Goal: Information Seeking & Learning: Learn about a topic

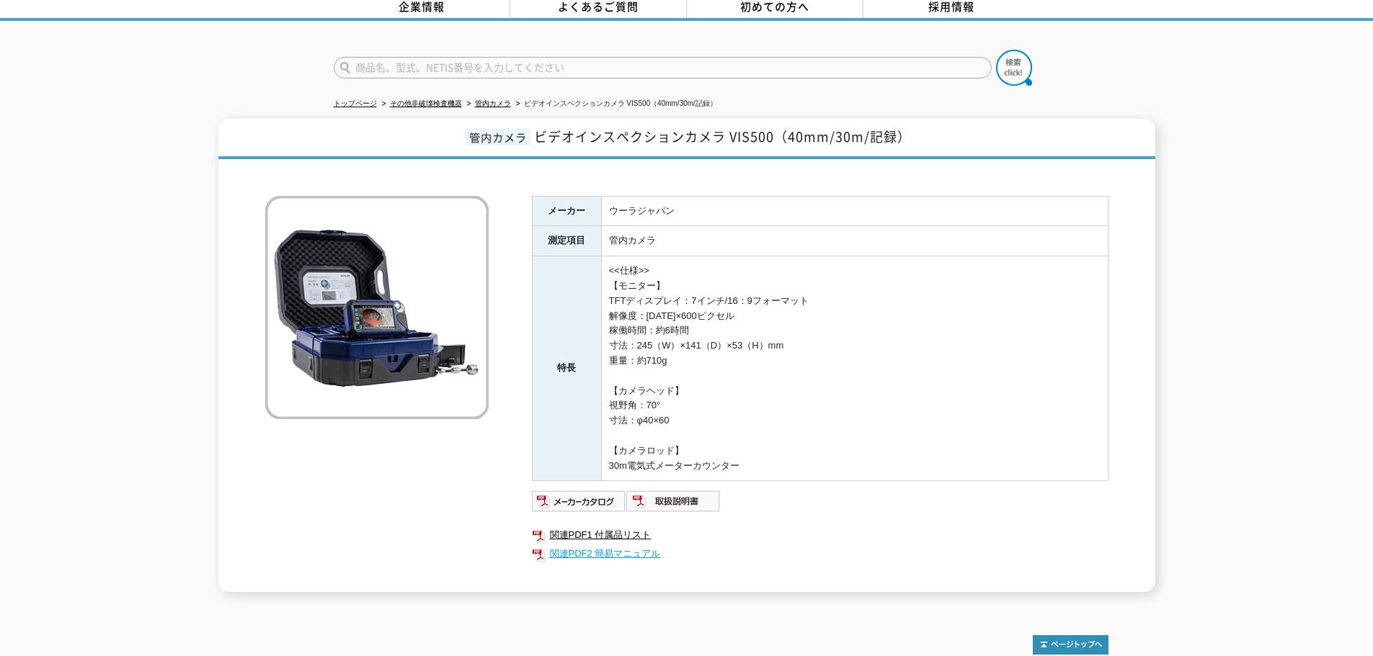
click at [601, 545] on link "関連PDF2 簡易マニュアル" at bounding box center [820, 554] width 576 height 19
click at [509, 275] on div "メーカー ウーラジャパン 測定項目 管内カメラ 特長 <<仕様>> 【モニター】 TFTディスプレイ：7インチ/16：9フォーマット 解像度：1024×600…" at bounding box center [686, 379] width 843 height 427
click at [623, 277] on td "<<仕様>> 【モニター】 TFTディスプレイ：7インチ/16：9フォーマット 解像度：1024×600ピクセル 稼働時間：約6時間 寸法：245（W）×14…" at bounding box center [854, 369] width 507 height 225
click at [680, 431] on td "<<仕様>> 【モニター】 TFTディスプレイ：7インチ/16：9フォーマット 解像度：1024×600ピクセル 稼働時間：約6時間 寸法：245（W）×14…" at bounding box center [854, 369] width 507 height 225
click at [912, 358] on td "<<仕様>> 【モニター】 TFTディスプレイ：7インチ/16：9フォーマット 解像度：1024×600ピクセル 稼働時間：約6時間 寸法：245（W）×14…" at bounding box center [854, 369] width 507 height 225
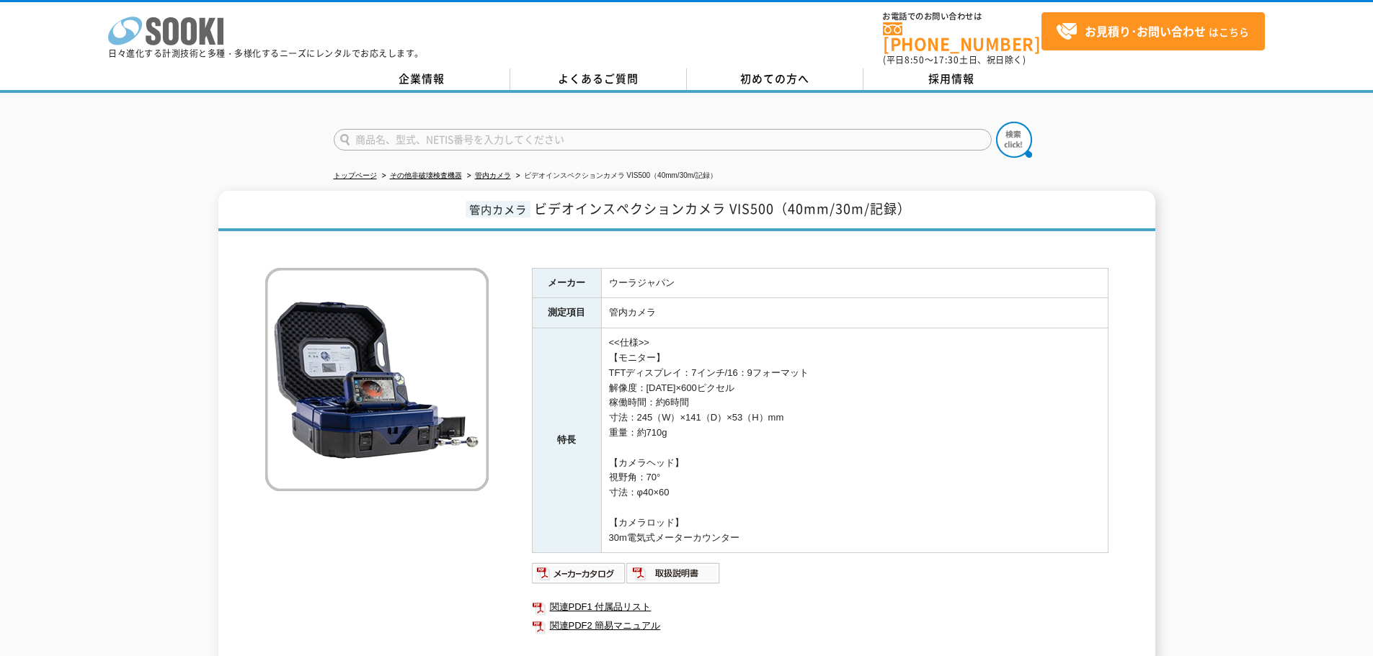
click at [192, 30] on icon at bounding box center [189, 31] width 16 height 28
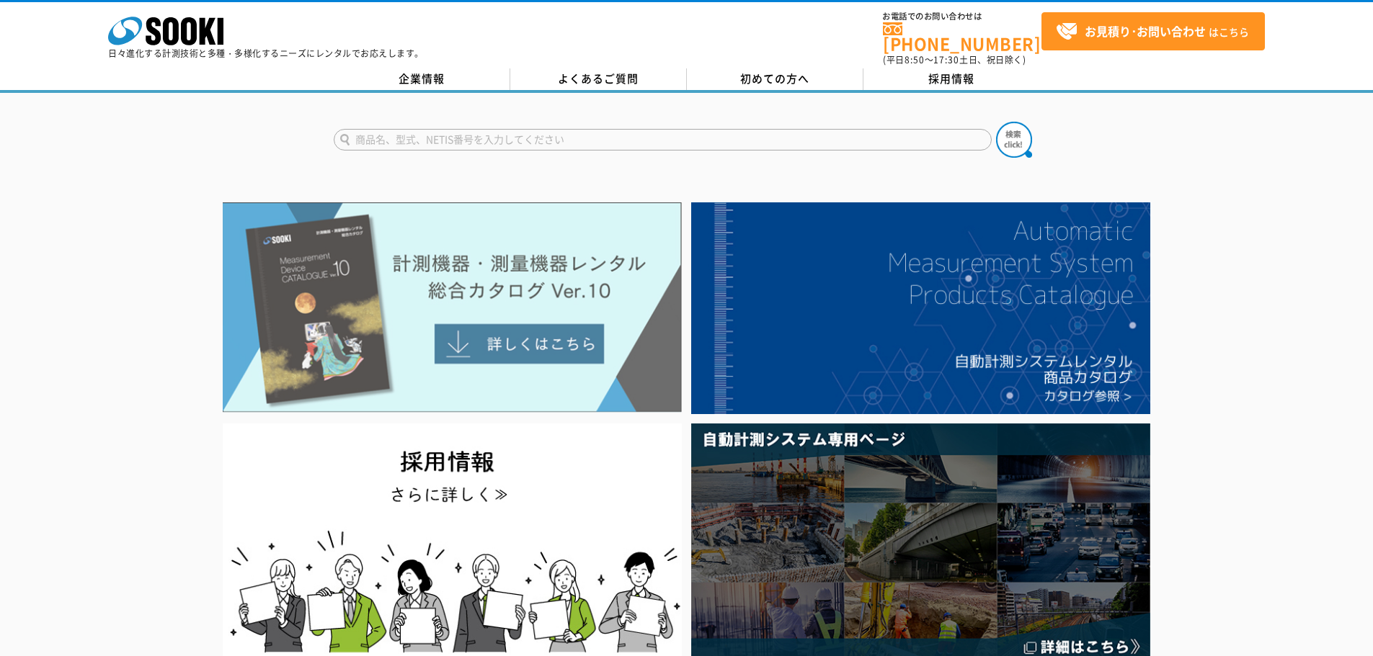
click at [429, 296] on img at bounding box center [452, 307] width 459 height 210
